Goal: Use online tool/utility: Utilize a website feature to perform a specific function

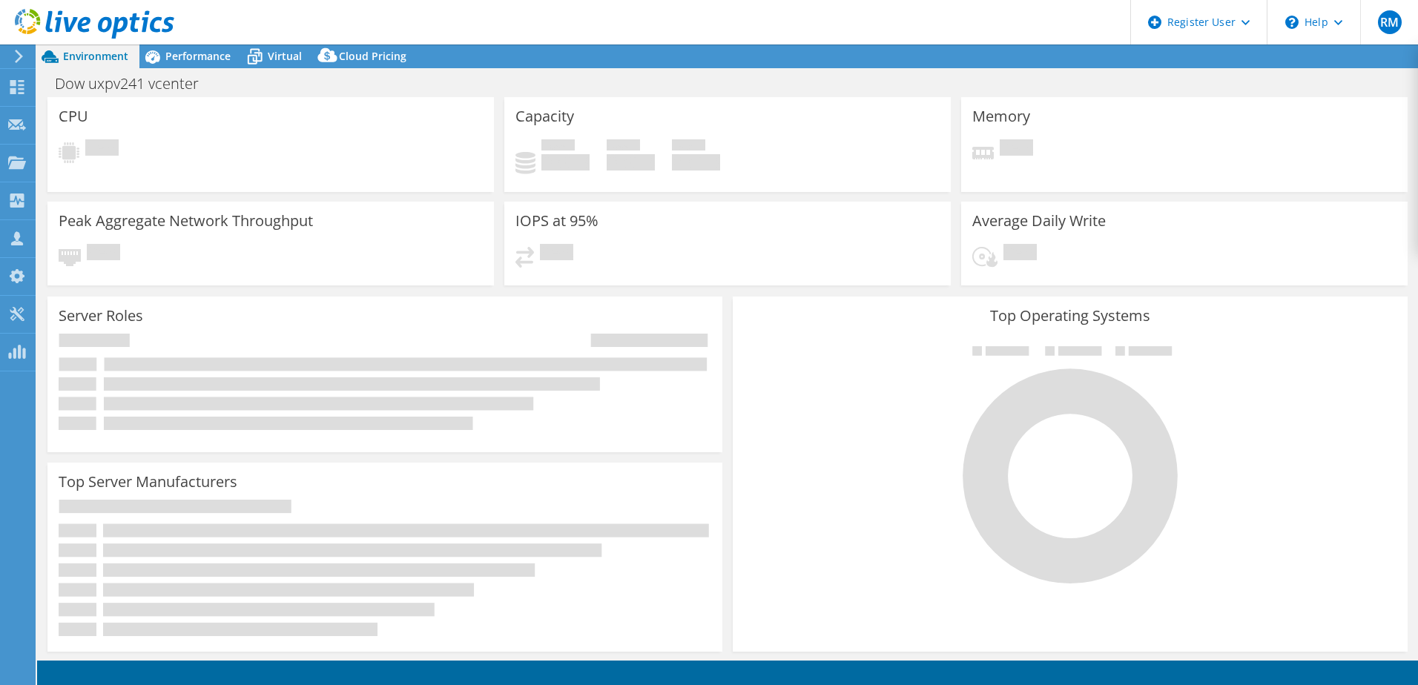
select select "USD"
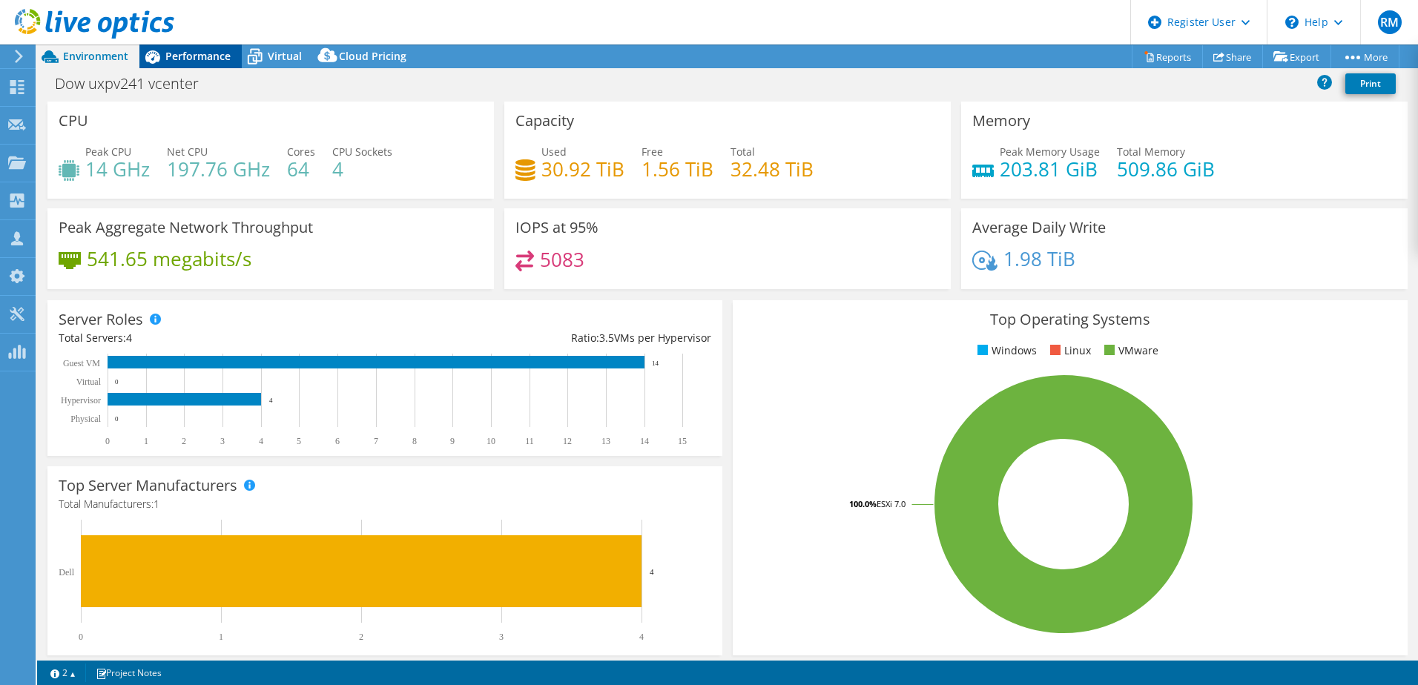
click at [194, 56] on span "Performance" at bounding box center [197, 56] width 65 height 14
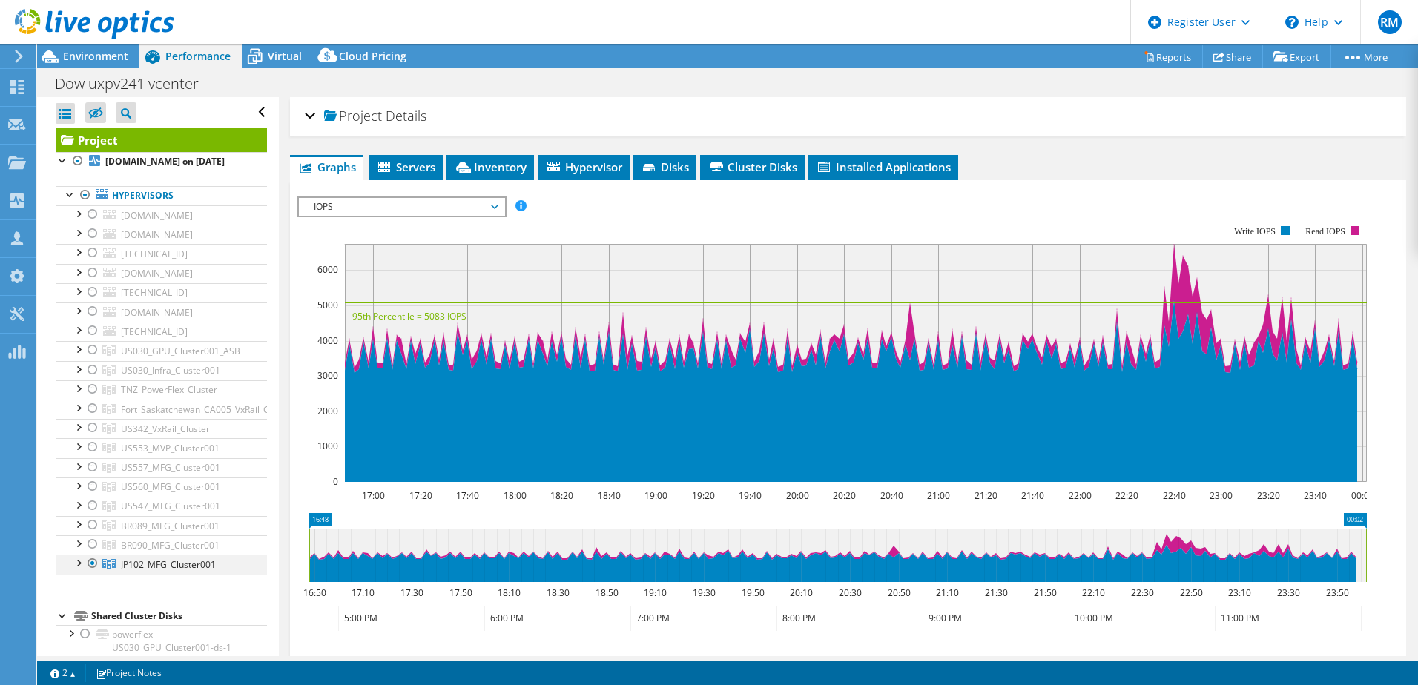
click at [88, 573] on div at bounding box center [92, 564] width 15 height 18
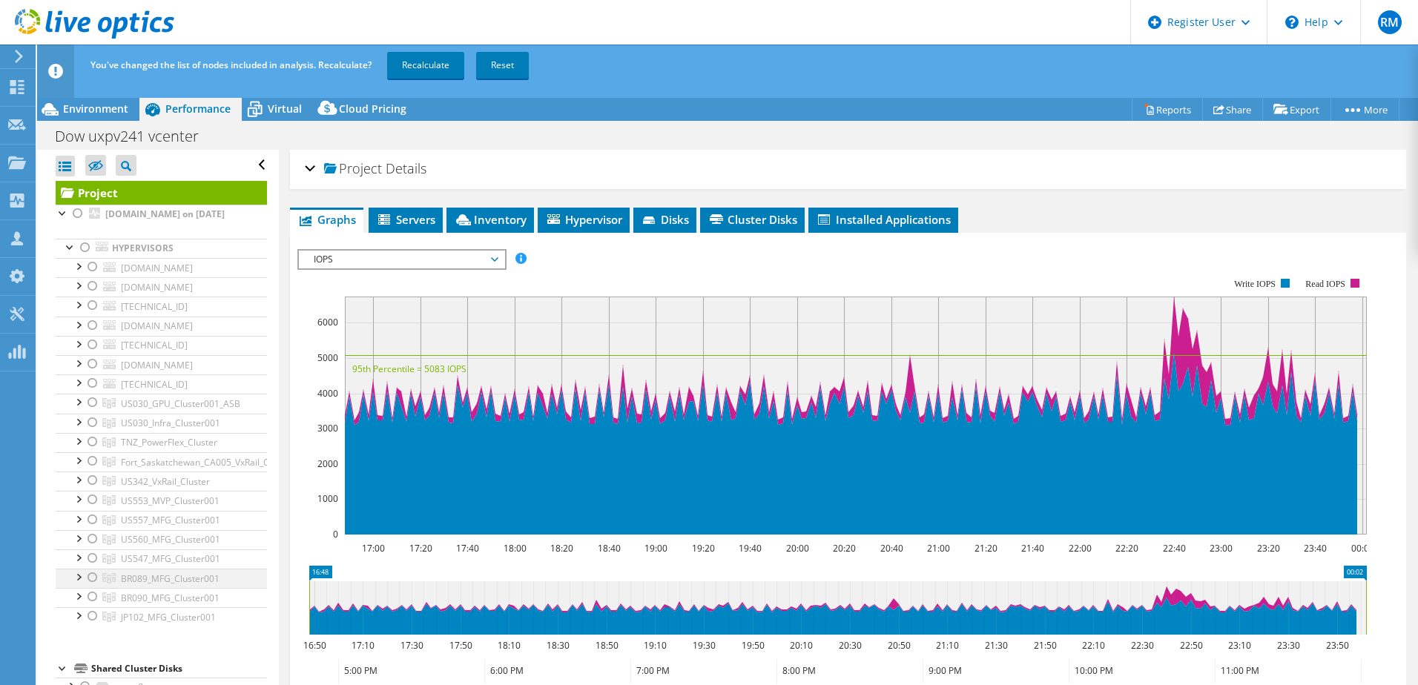
click at [90, 587] on div at bounding box center [92, 578] width 15 height 18
click at [438, 70] on link "Recalculate" at bounding box center [425, 65] width 77 height 27
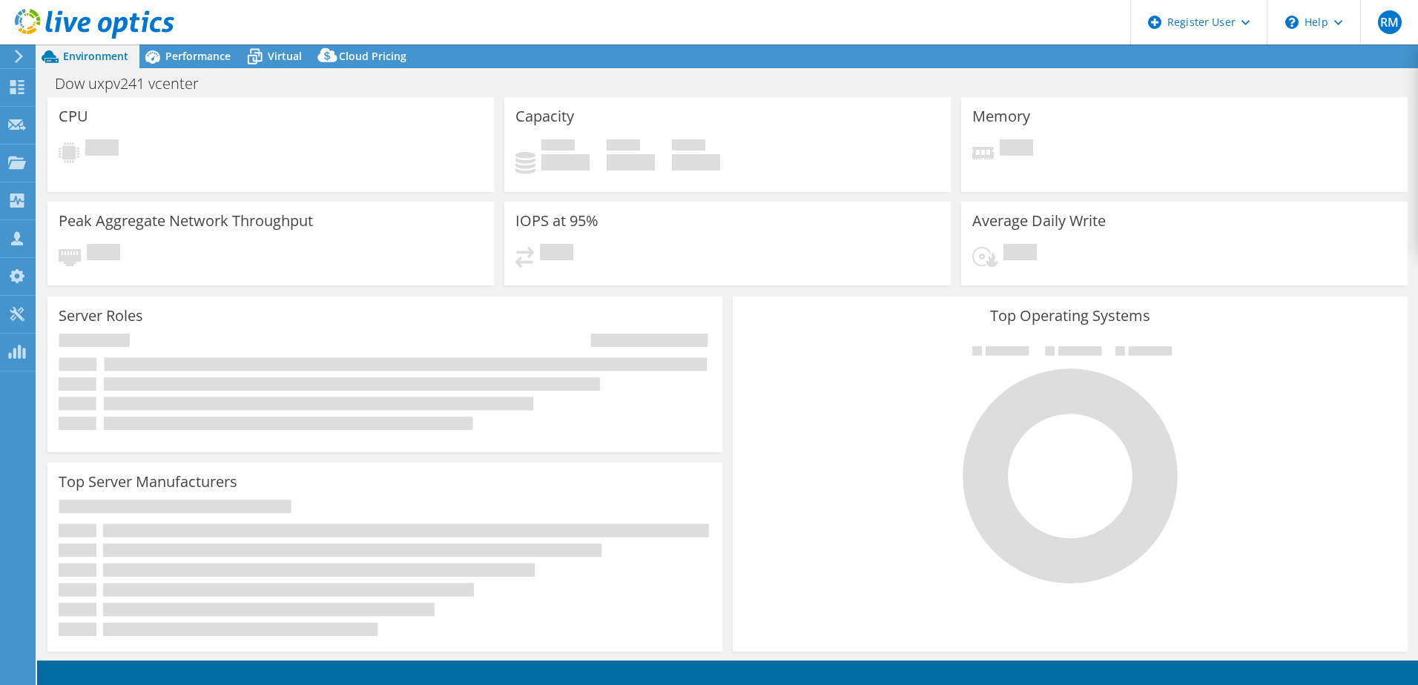
select select "USD"
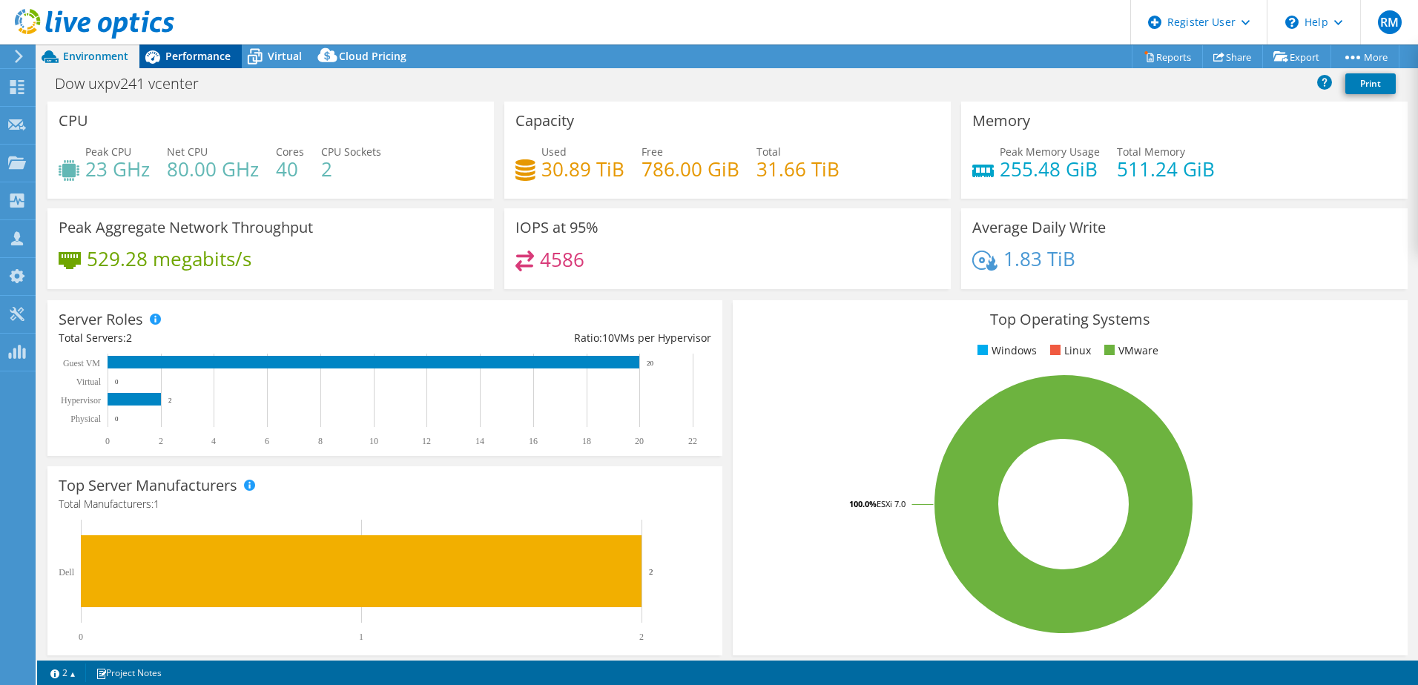
click at [209, 65] on div "Performance" at bounding box center [190, 57] width 102 height 24
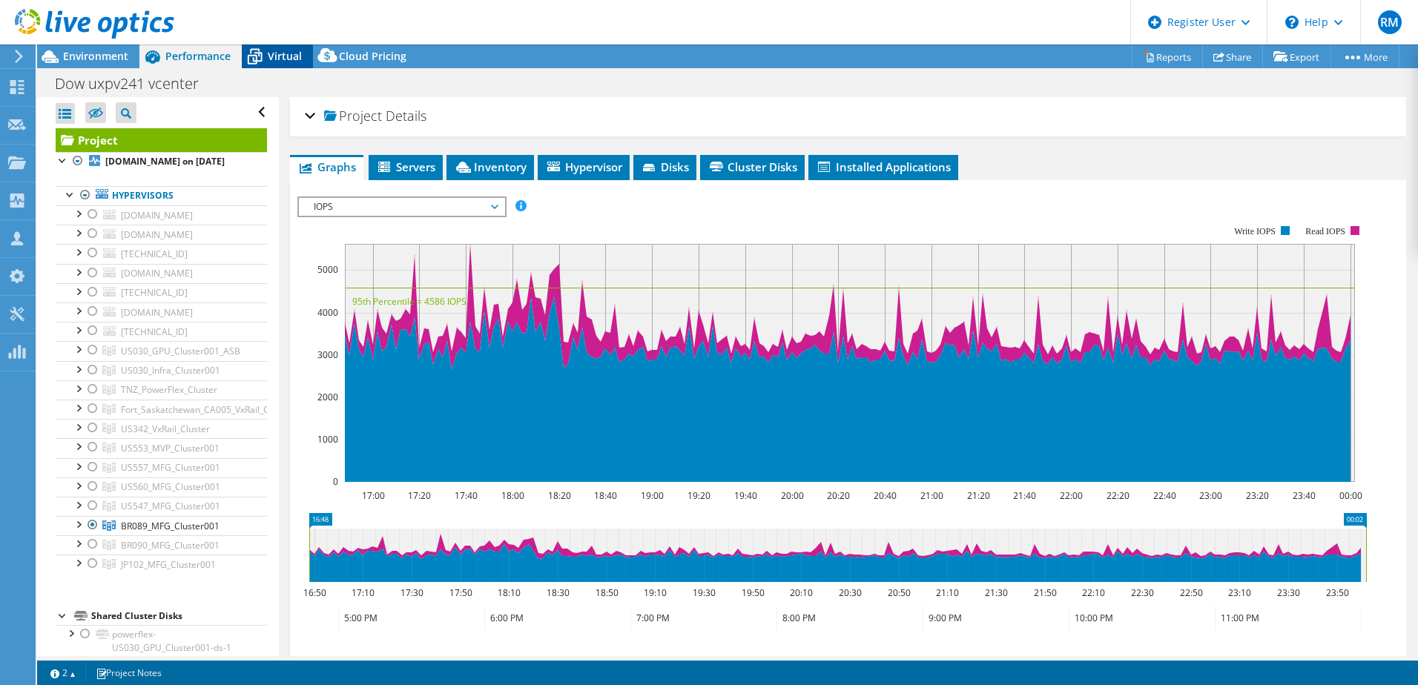
click at [301, 59] on div "Virtual" at bounding box center [277, 57] width 71 height 24
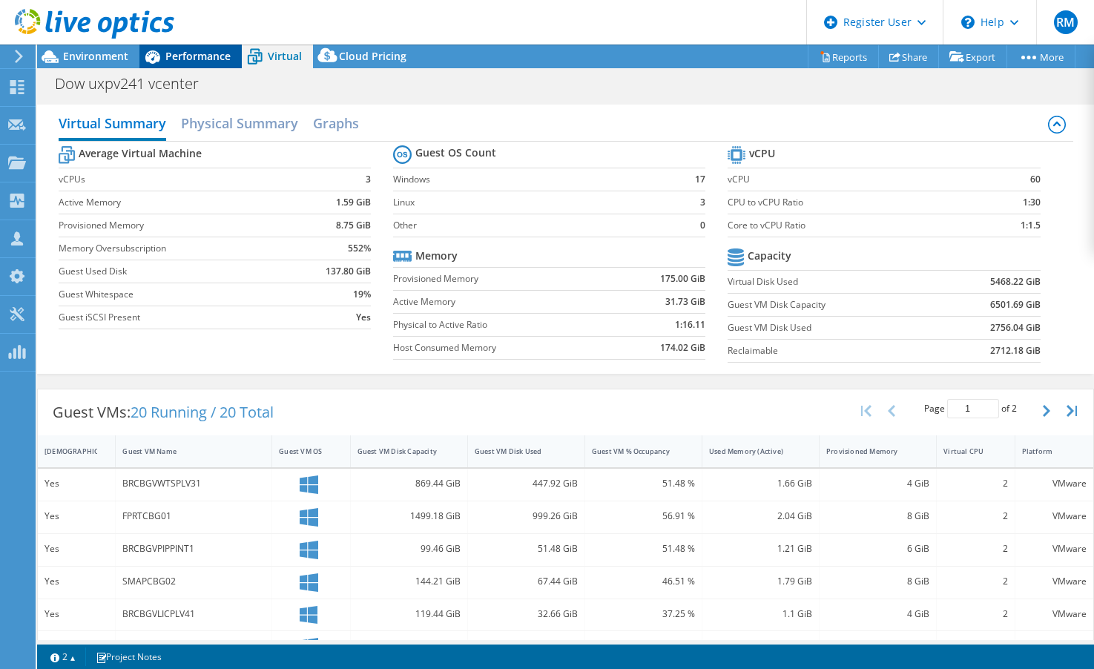
click at [218, 68] on div "Performance" at bounding box center [190, 57] width 102 height 24
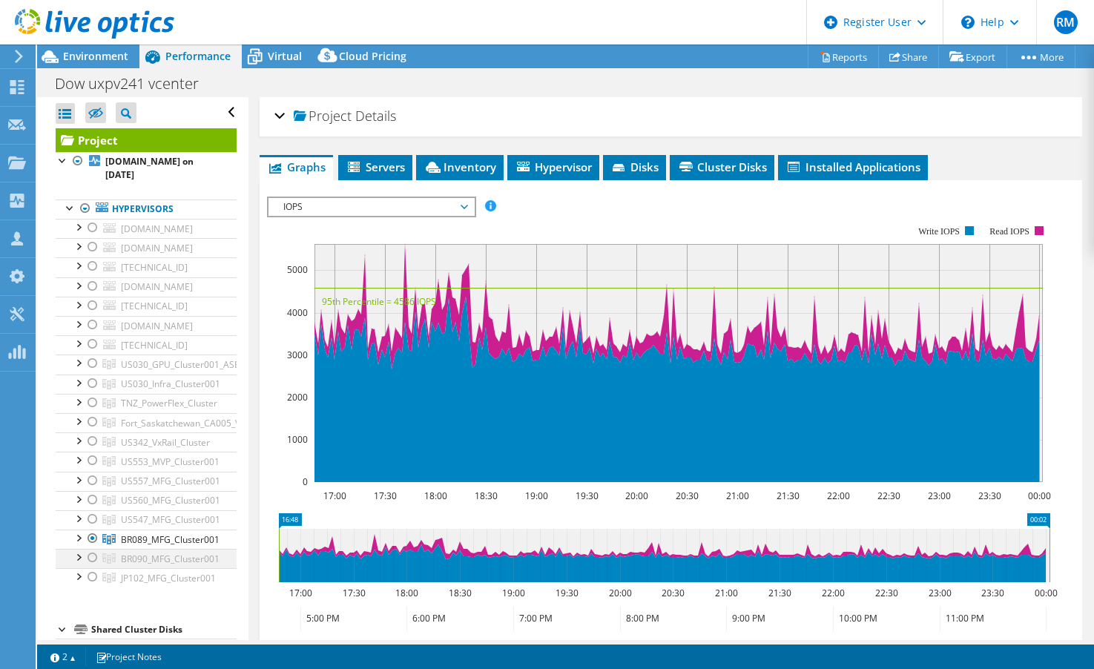
click at [90, 559] on div at bounding box center [92, 558] width 15 height 18
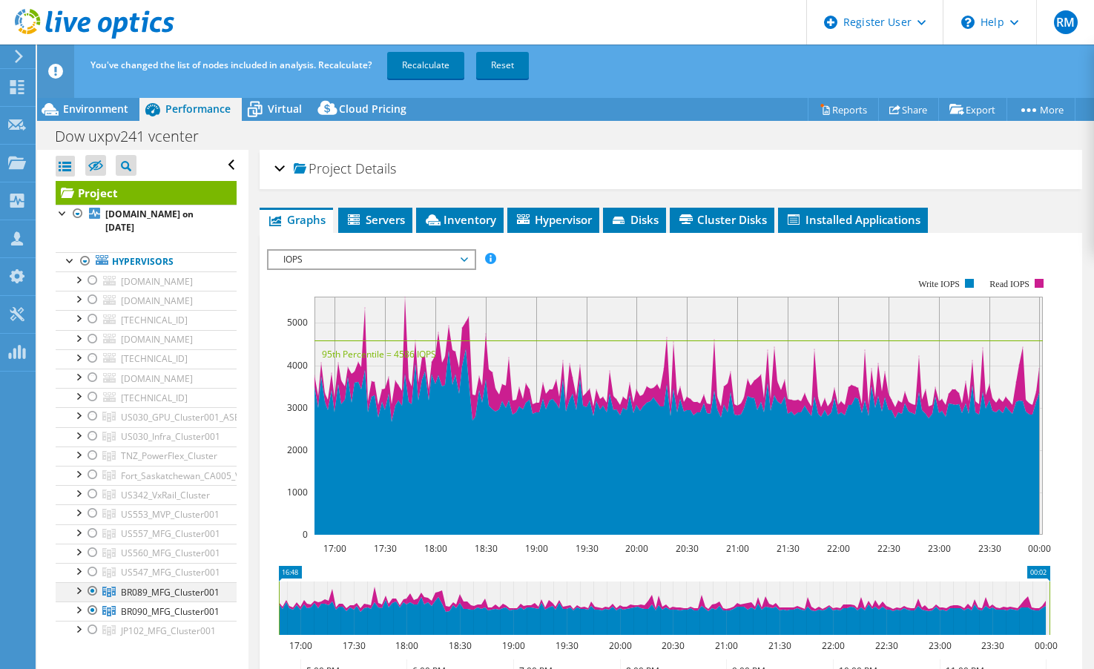
click at [96, 590] on div at bounding box center [92, 591] width 15 height 18
click at [426, 69] on link "Recalculate" at bounding box center [425, 65] width 77 height 27
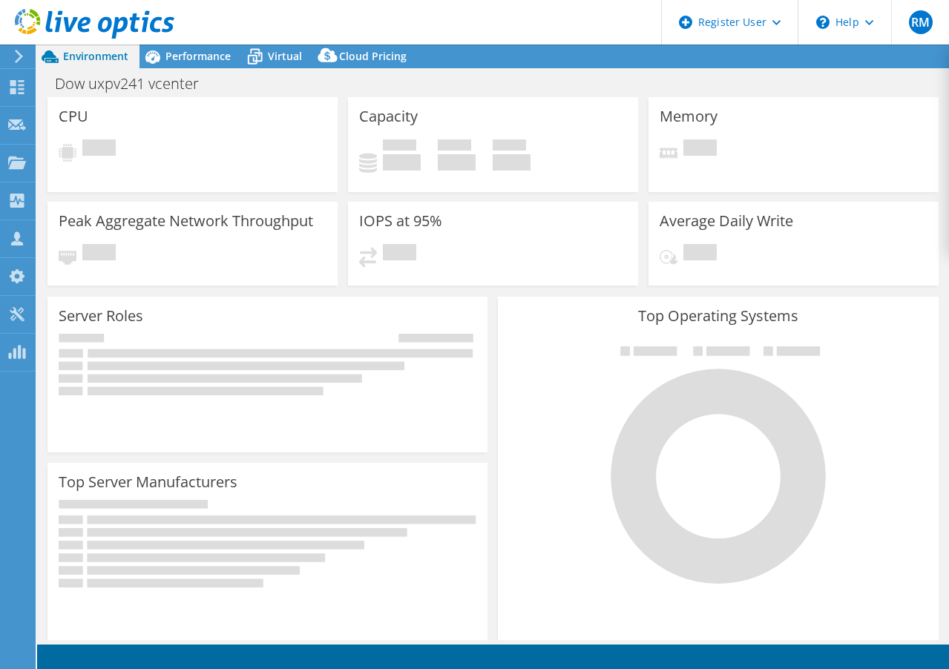
select select "USD"
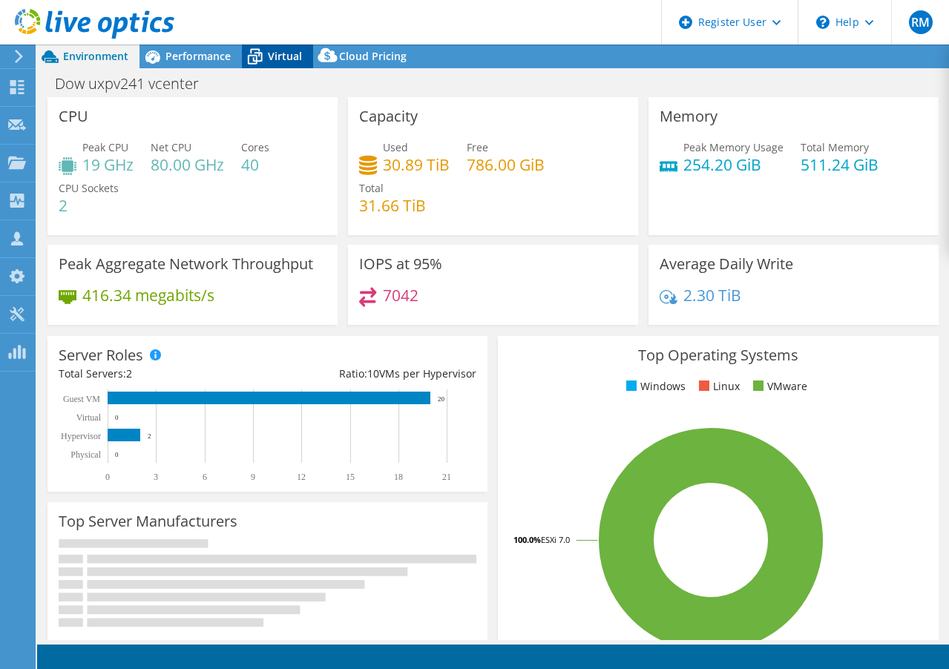
drag, startPoint x: 0, startPoint y: 0, endPoint x: 283, endPoint y: 60, distance: 288.9
click at [283, 60] on span "Virtual" at bounding box center [285, 56] width 34 height 14
